Goal: Task Accomplishment & Management: Manage account settings

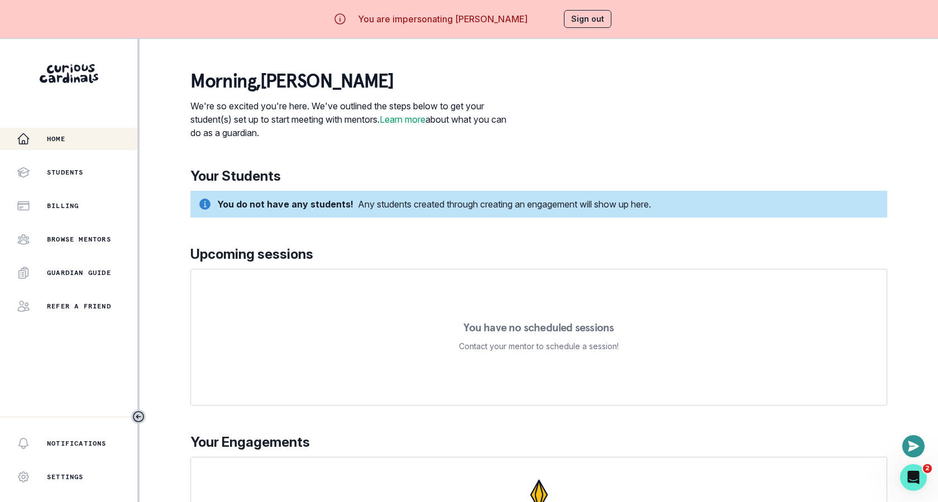
scroll to position [65, 0]
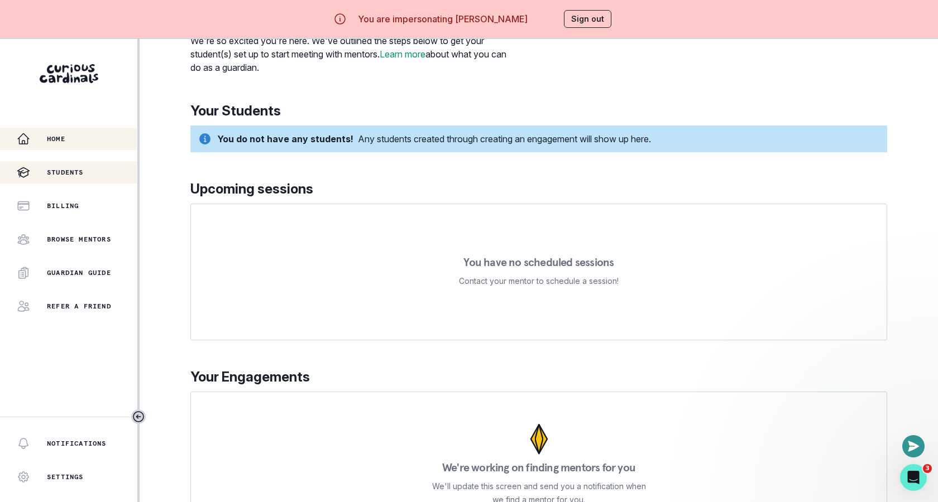
click at [72, 168] on p "Students" at bounding box center [65, 172] width 37 height 9
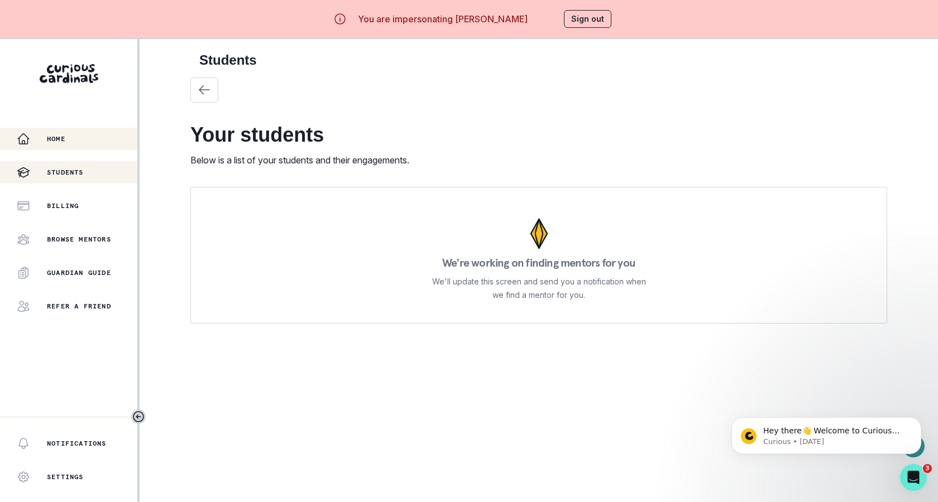
click at [61, 146] on button "Home" at bounding box center [68, 139] width 137 height 22
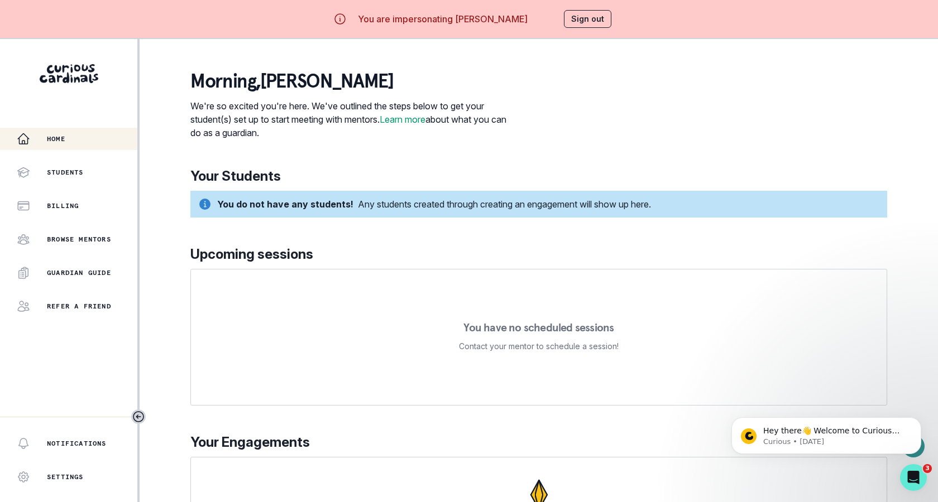
click at [584, 12] on button "Sign out" at bounding box center [587, 19] width 47 height 18
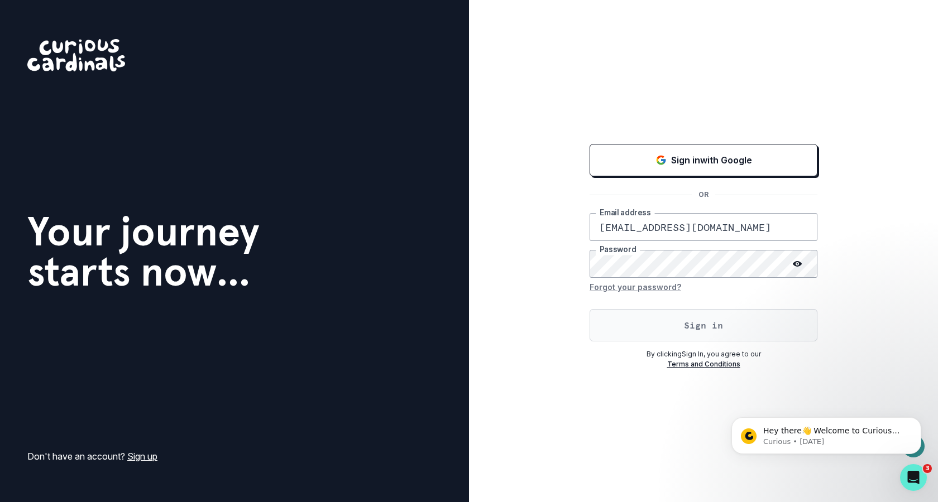
click at [616, 329] on button "Sign in" at bounding box center [703, 325] width 228 height 32
